Goal: Task Accomplishment & Management: Manage account settings

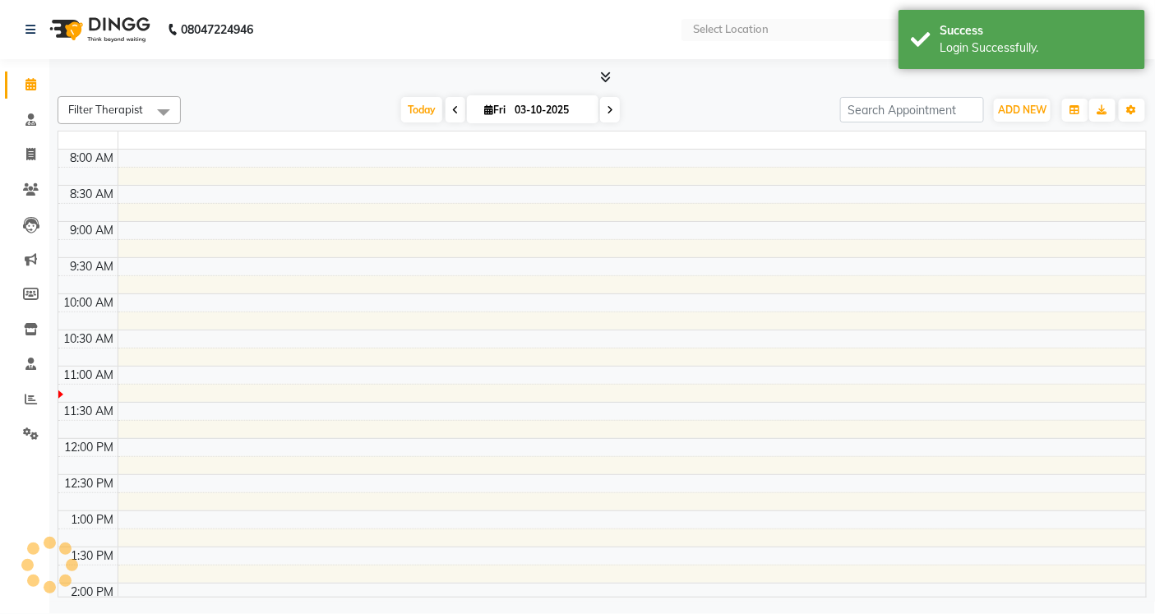
select select "en"
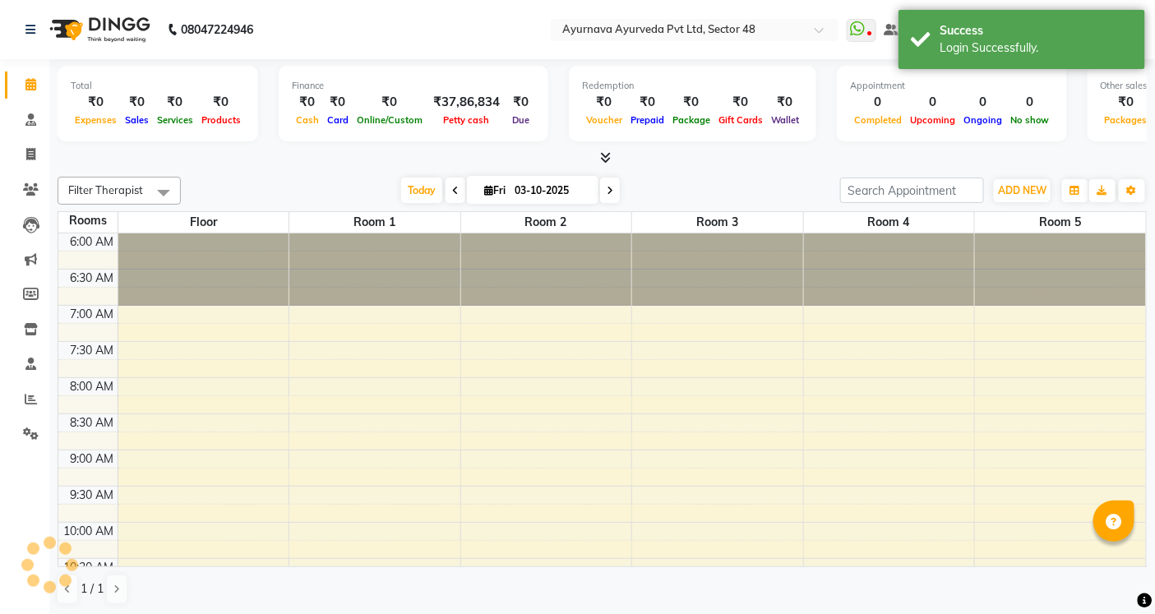
scroll to position [364, 0]
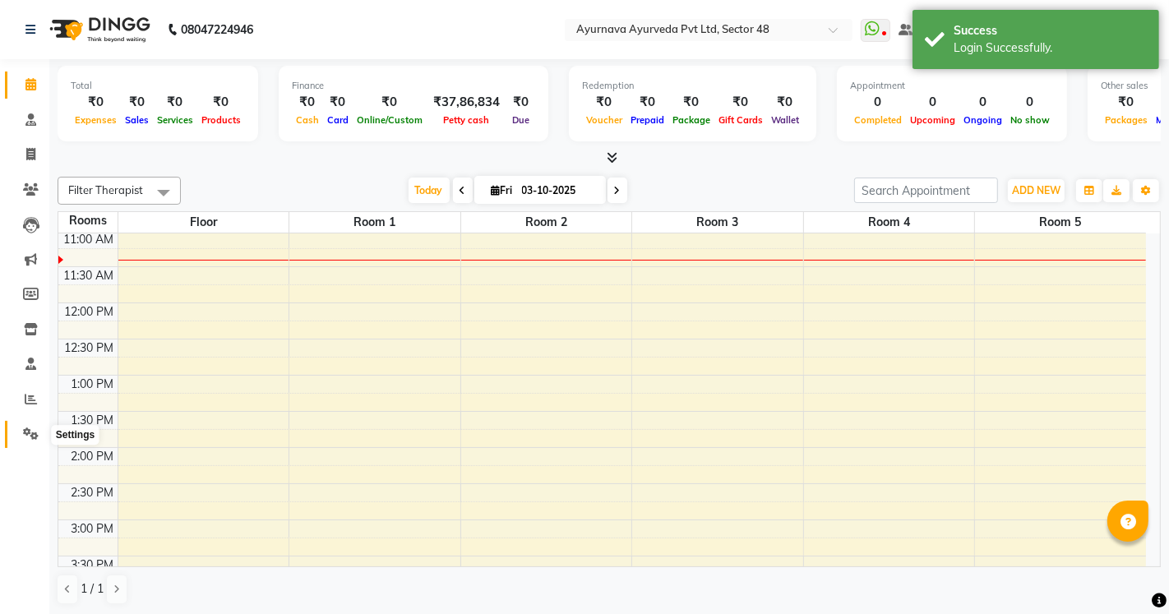
click at [18, 426] on span at bounding box center [30, 434] width 29 height 19
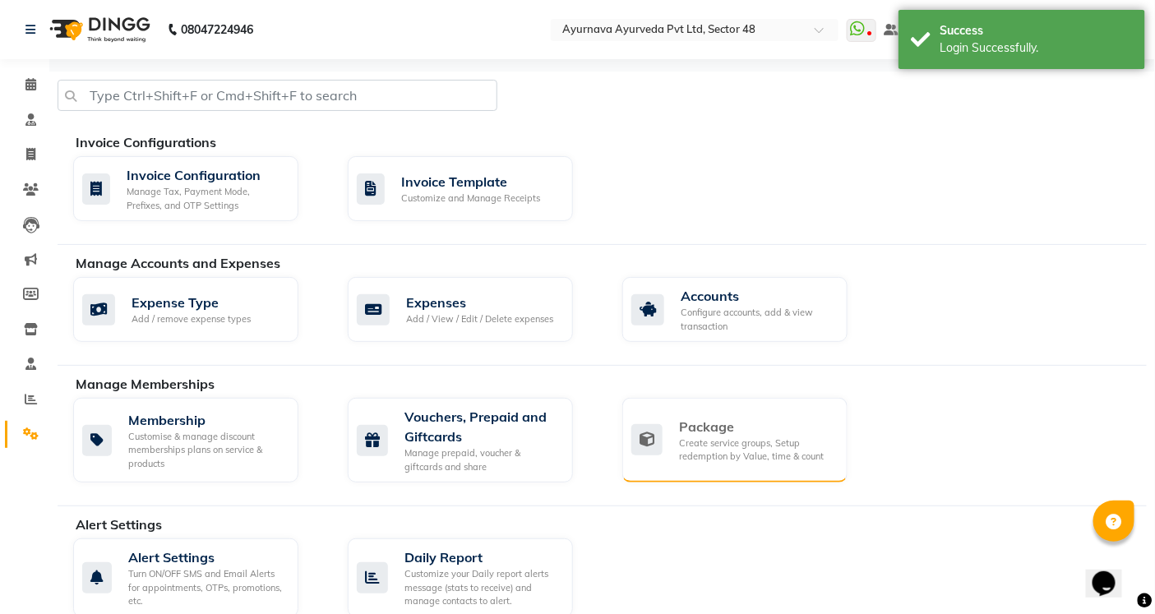
click at [694, 450] on div "Create service groups, Setup redemption by Value, time & count" at bounding box center [756, 449] width 155 height 27
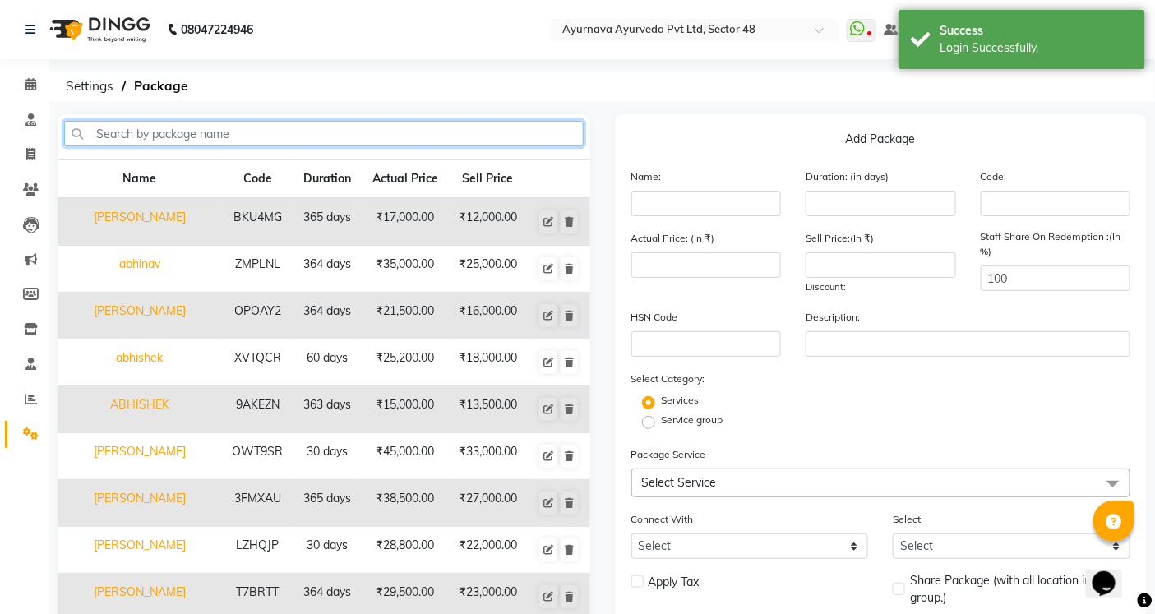
click at [178, 136] on input "text" at bounding box center [323, 133] width 519 height 25
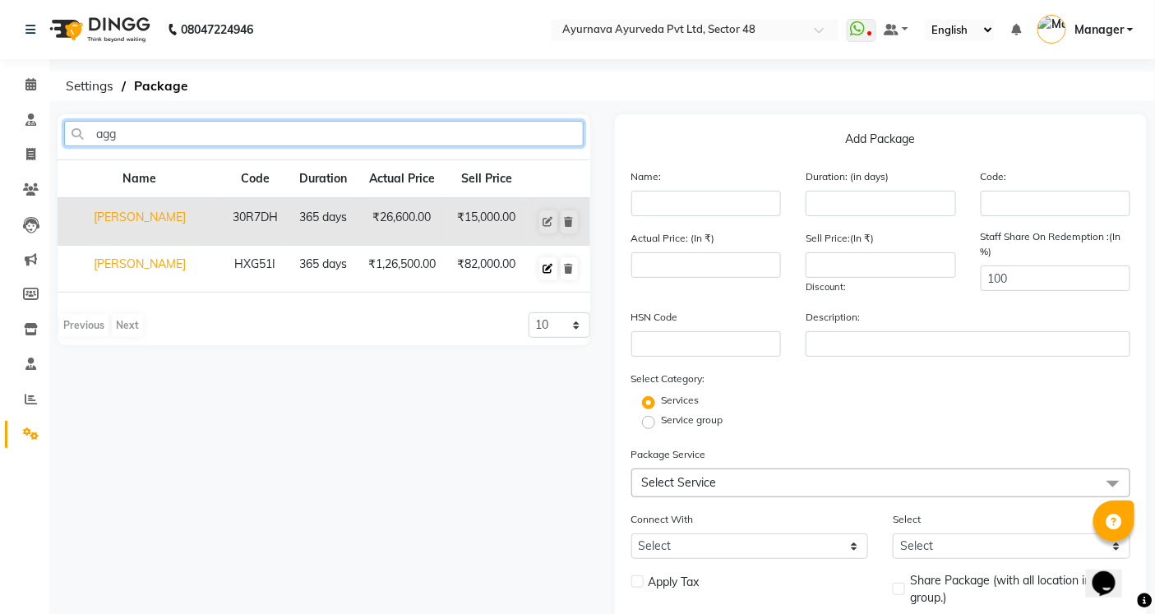
type input "agg"
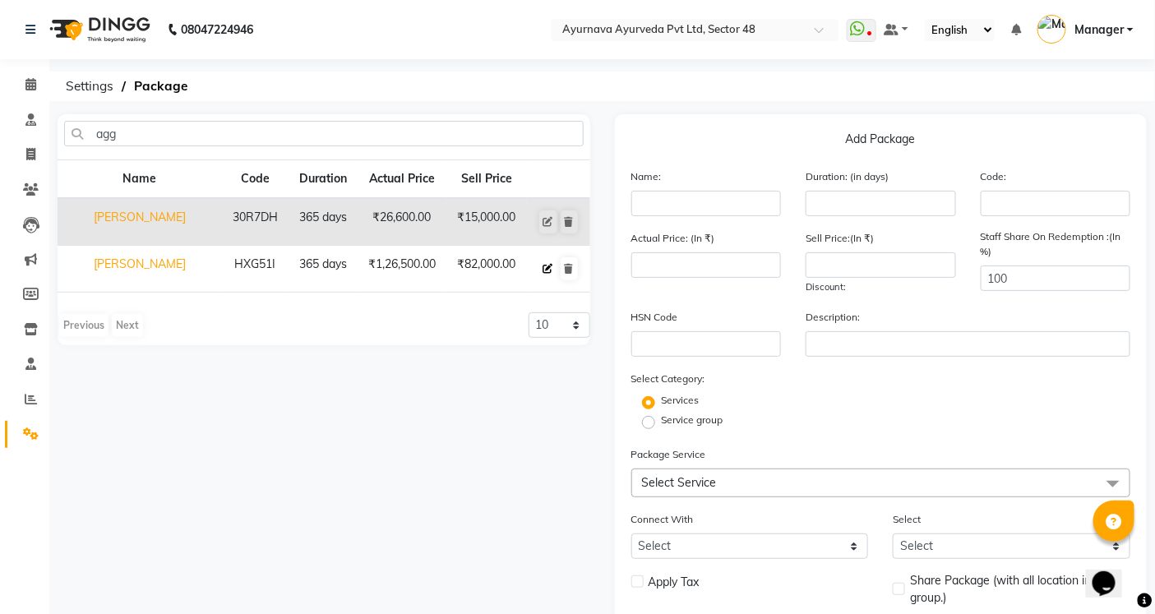
click at [547, 267] on icon at bounding box center [548, 269] width 10 height 10
type input "[PERSON_NAME]"
type input "365"
type input "HXG51I"
type input "126500"
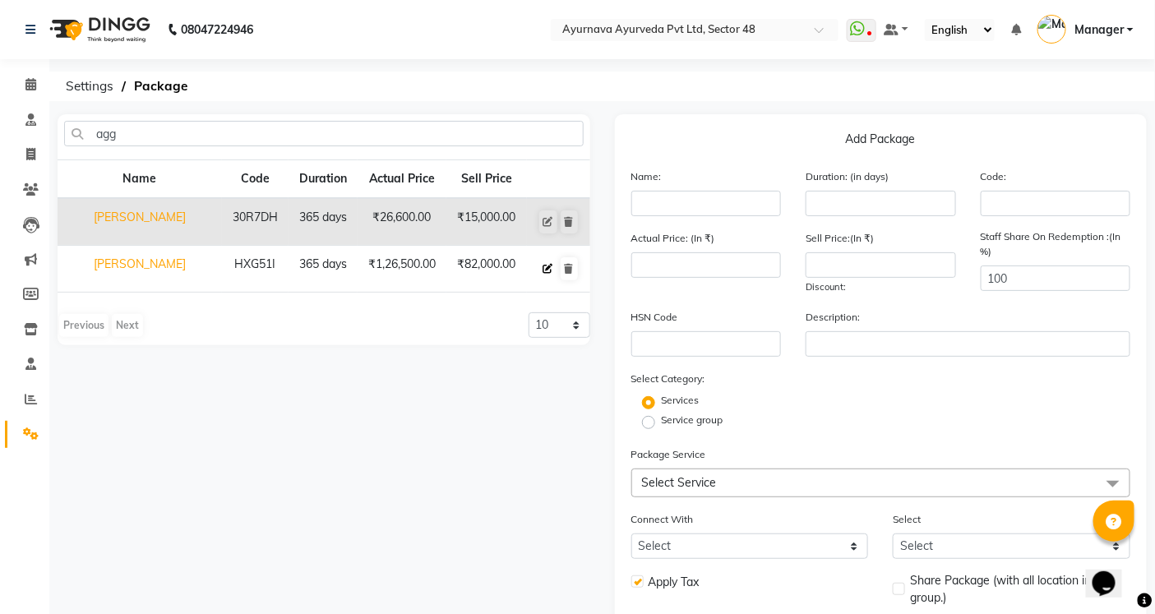
type input "82000"
checkbox input "true"
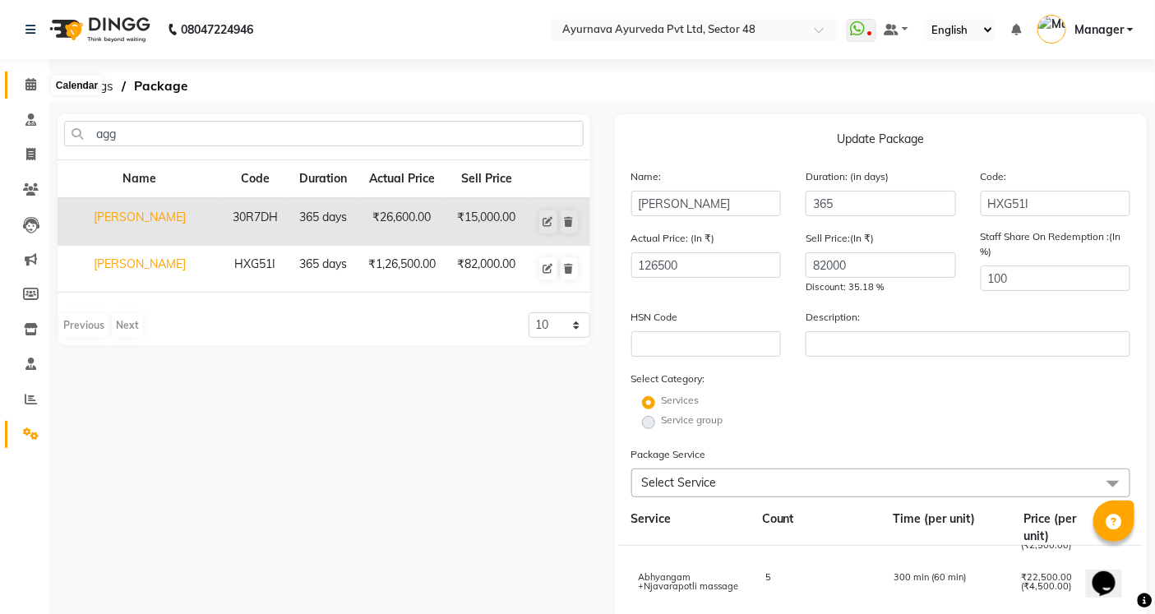
click at [30, 82] on icon at bounding box center [30, 84] width 11 height 12
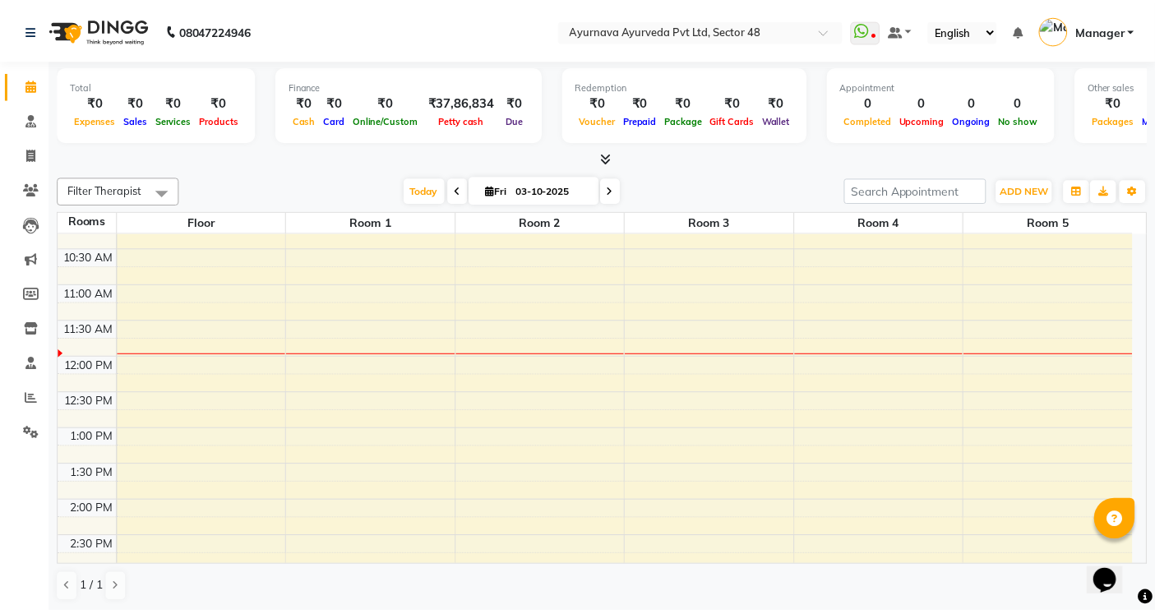
scroll to position [365, 0]
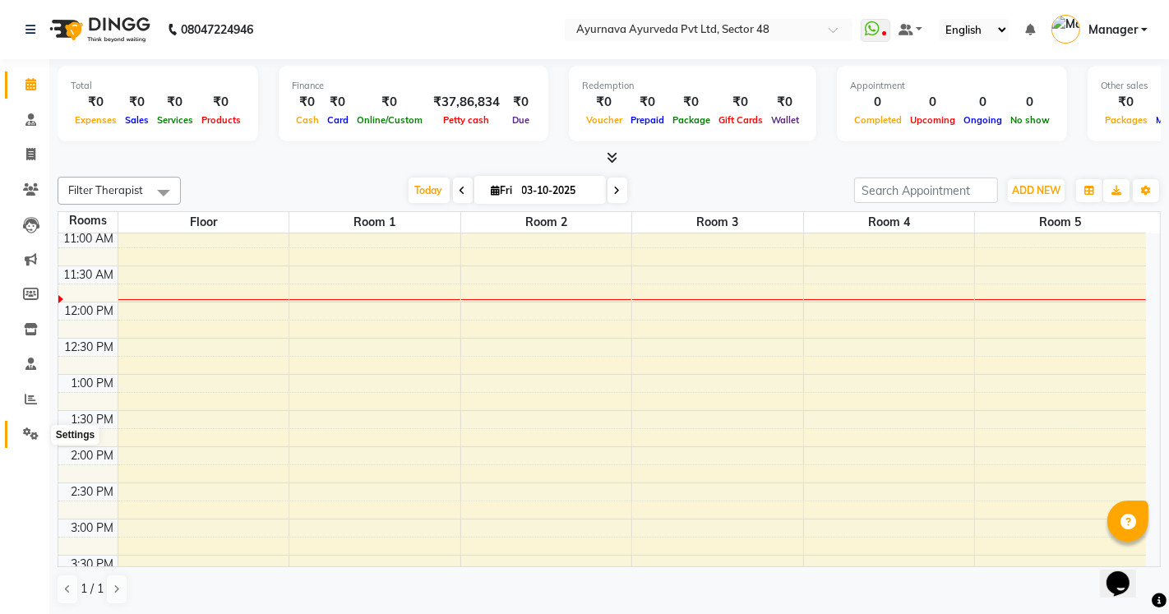
click at [37, 436] on icon at bounding box center [31, 433] width 16 height 12
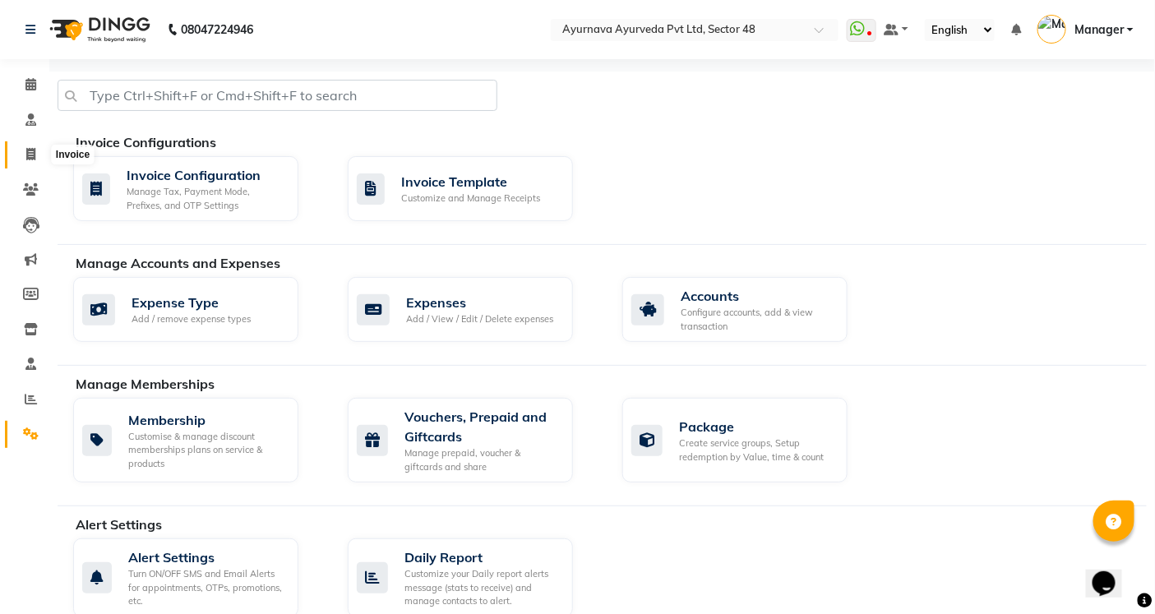
click at [34, 149] on icon at bounding box center [30, 154] width 9 height 12
select select "service"
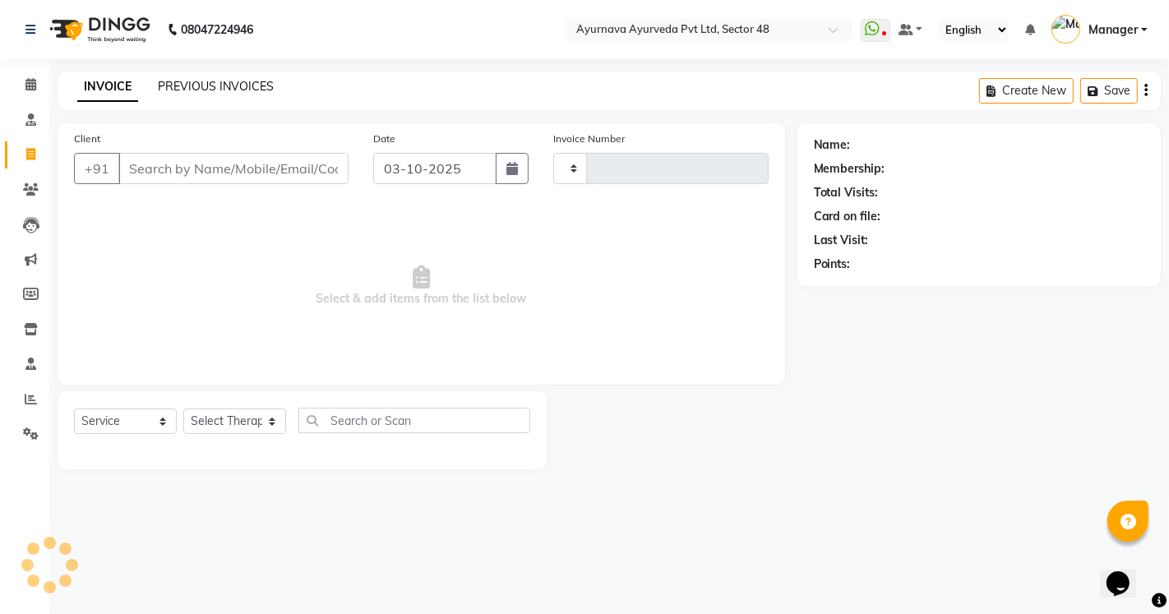
type input "1711"
select select "5546"
click at [187, 87] on link "PREVIOUS INVOICES" at bounding box center [216, 86] width 116 height 15
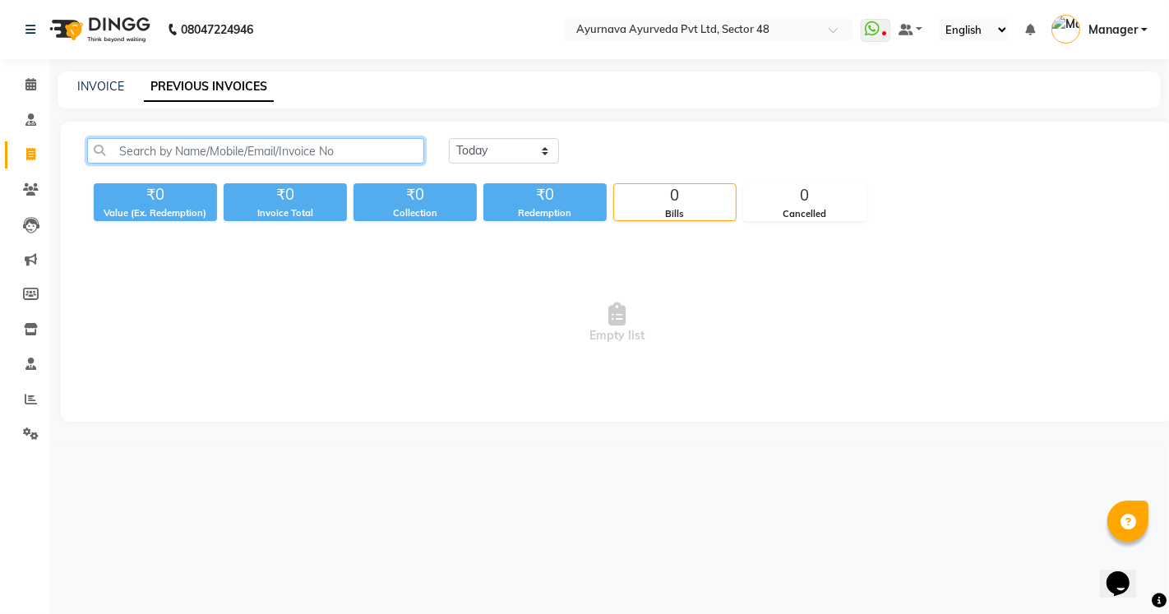
click at [150, 159] on input "text" at bounding box center [255, 150] width 337 height 25
drag, startPoint x: 166, startPoint y: 150, endPoint x: 210, endPoint y: 178, distance: 52.0
click at [170, 150] on input "965004386" at bounding box center [255, 150] width 337 height 25
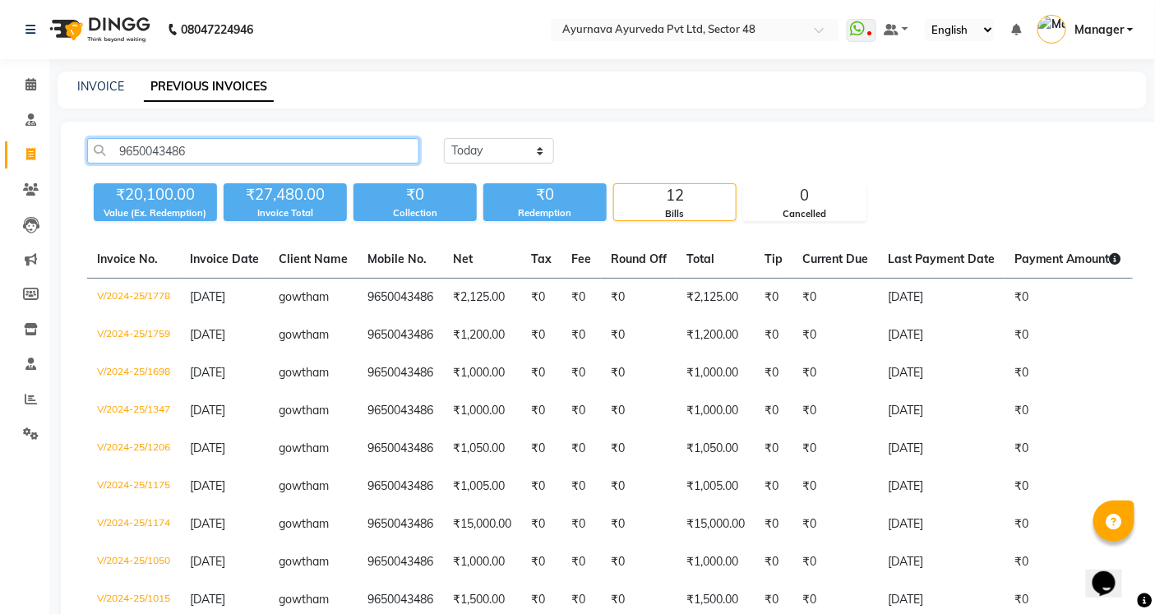
click at [200, 154] on input "9650043486" at bounding box center [253, 150] width 332 height 25
type input "9650043486"
click at [36, 85] on span at bounding box center [30, 85] width 29 height 19
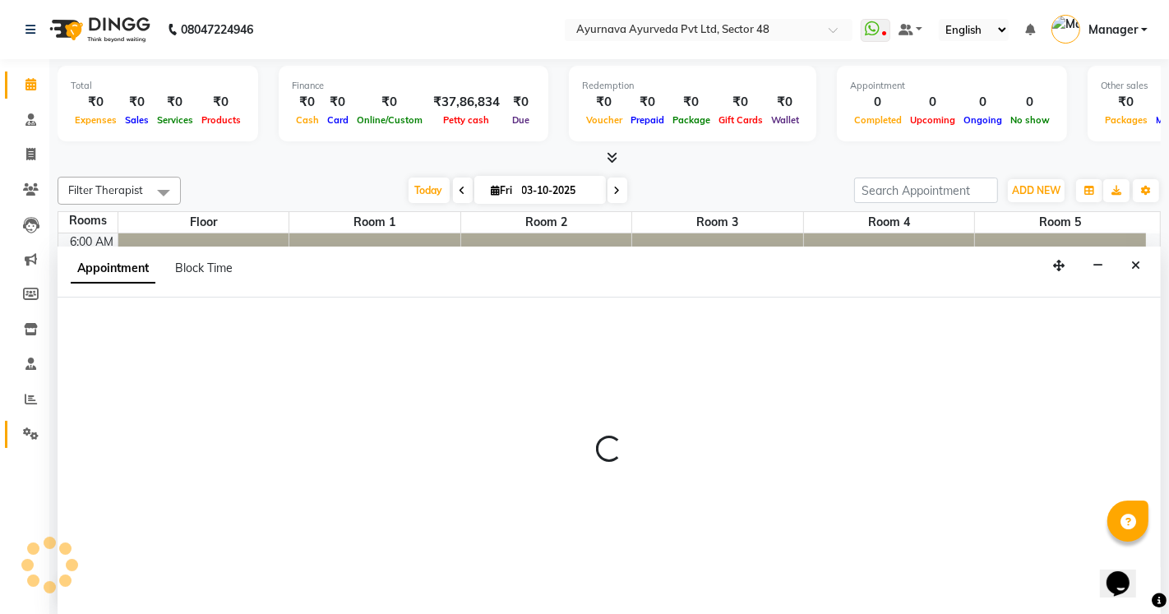
select select "tentative"
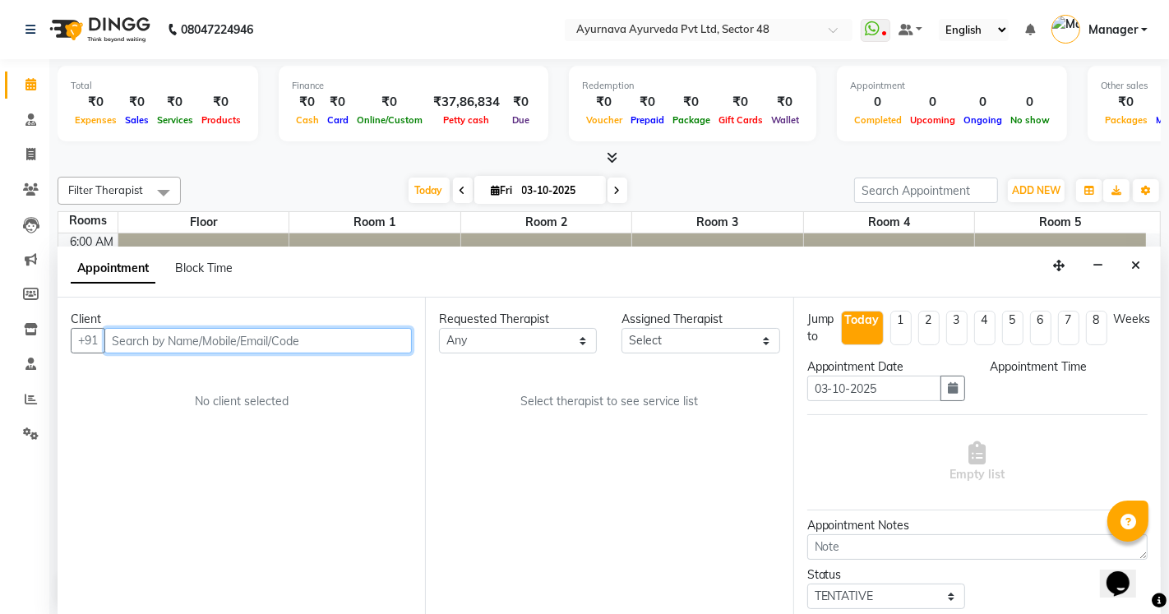
select select "540"
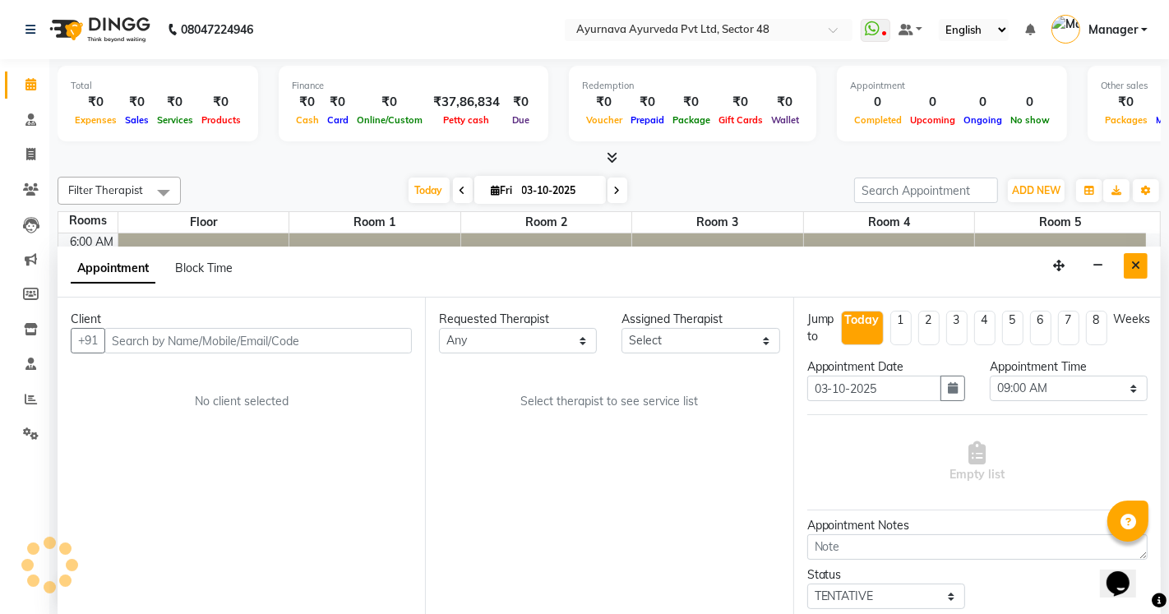
click at [1135, 268] on icon "Close" at bounding box center [1135, 266] width 9 height 12
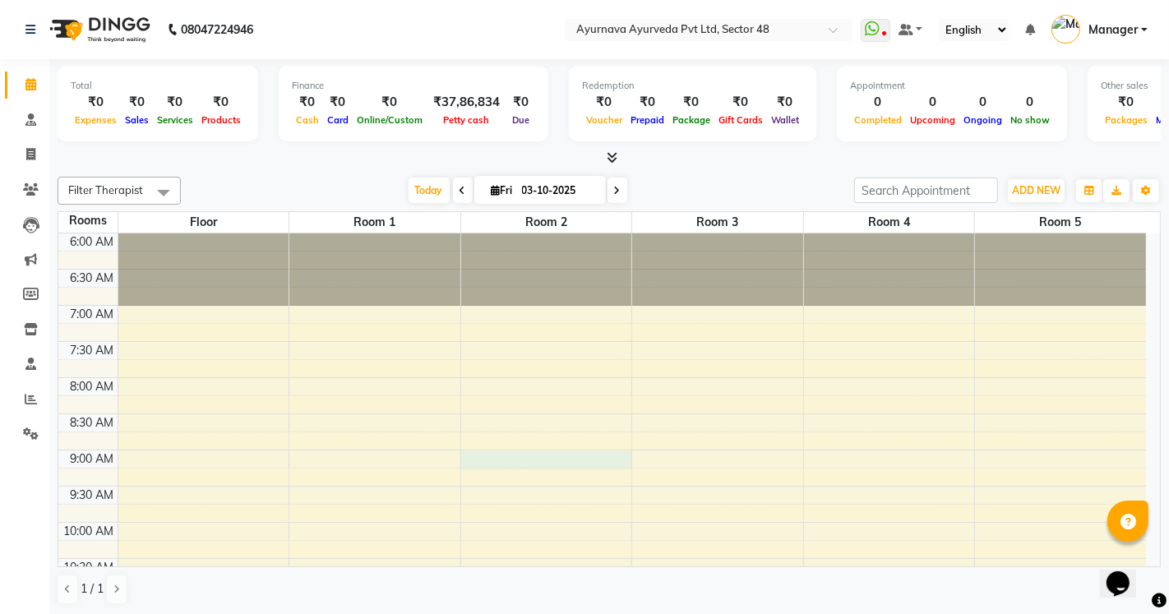
select select "540"
select select "tentative"
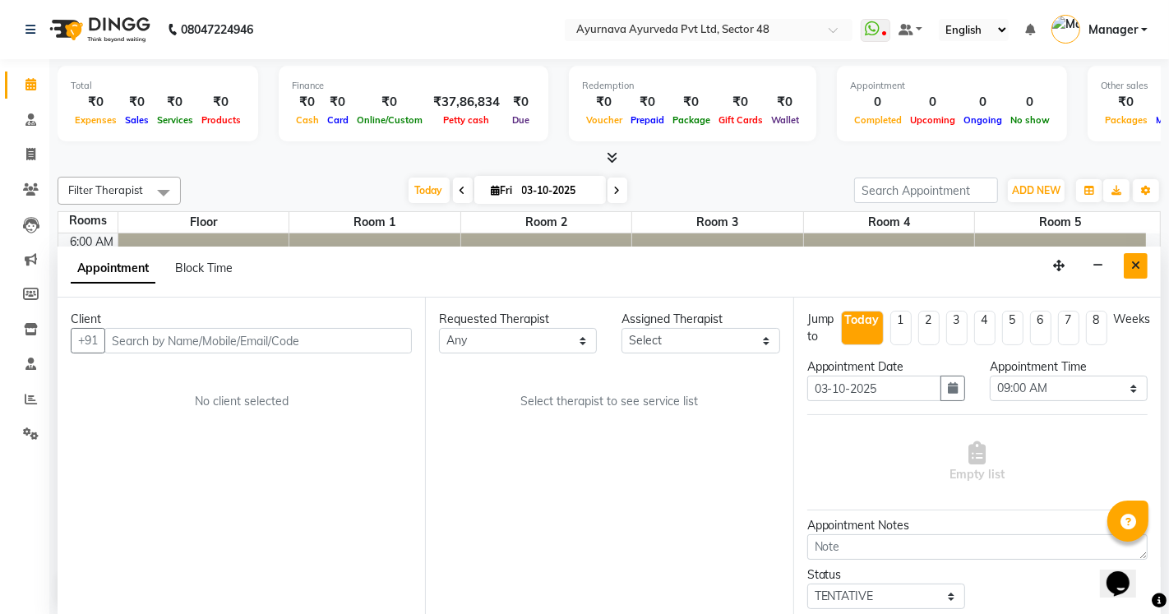
click at [1143, 267] on button "Close" at bounding box center [1136, 265] width 24 height 25
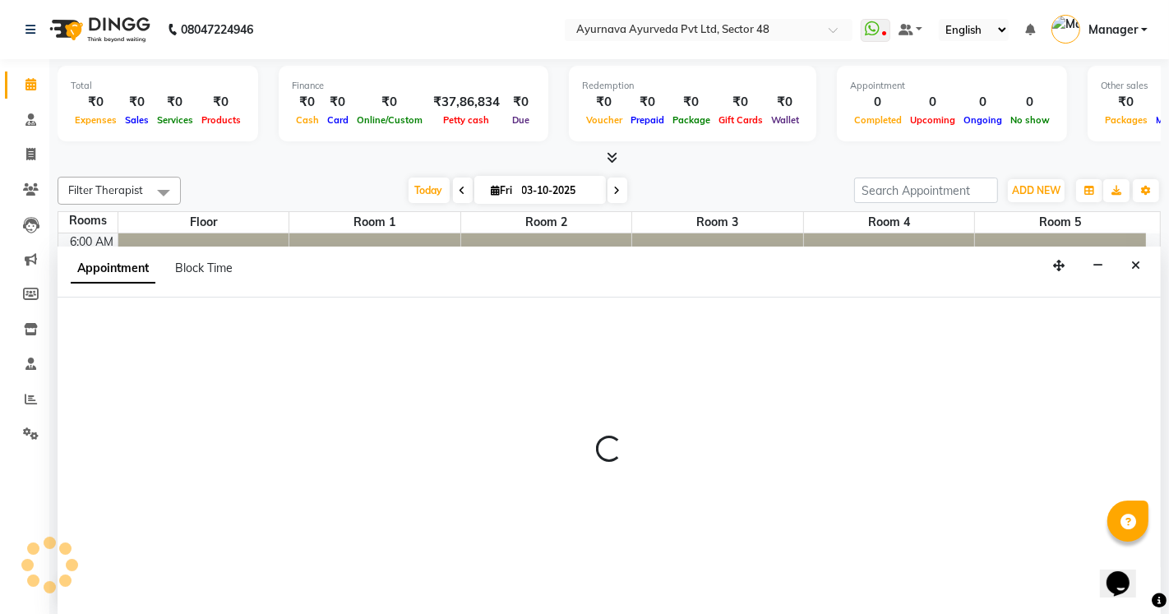
select select "420"
select select "tentative"
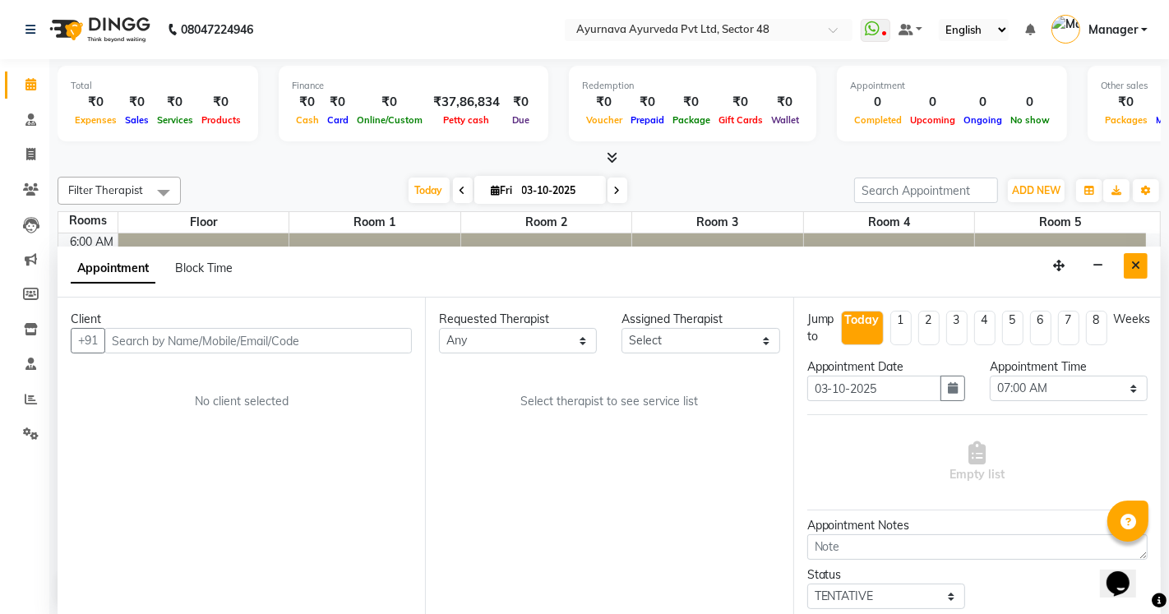
click at [1137, 267] on icon "Close" at bounding box center [1135, 266] width 9 height 12
